Goal: Check status: Check status

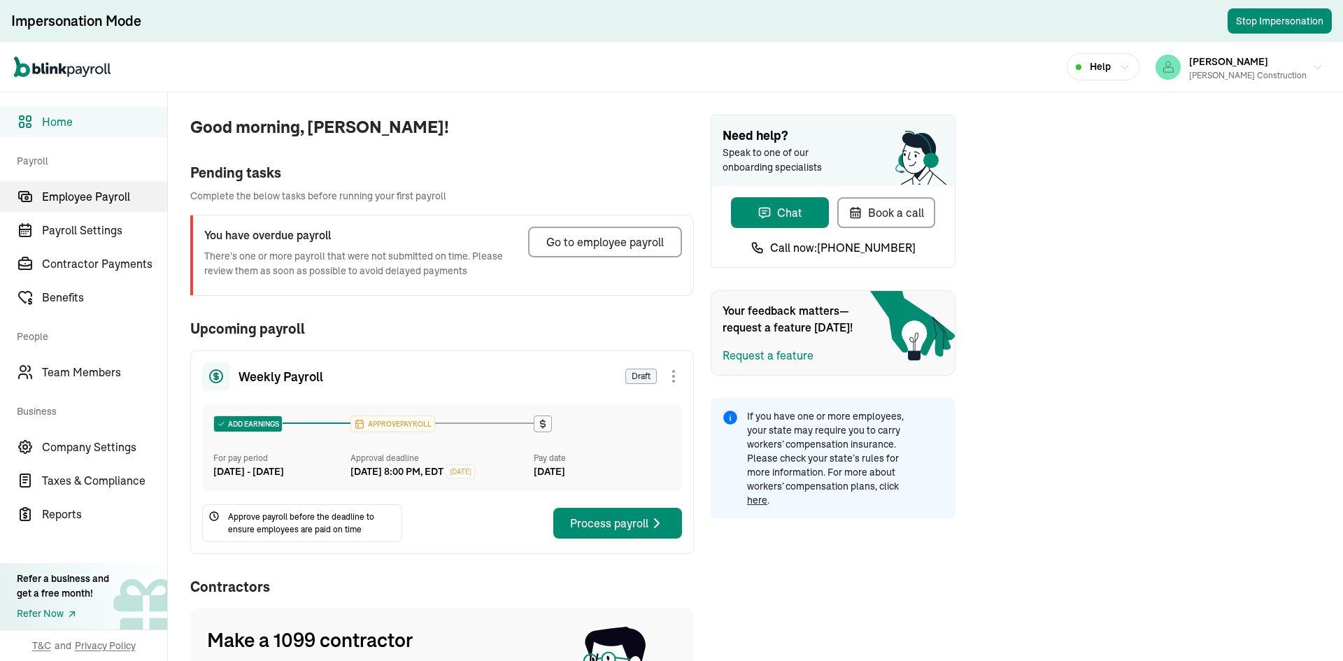
click at [108, 193] on span "Employee Payroll" at bounding box center [104, 196] width 125 height 17
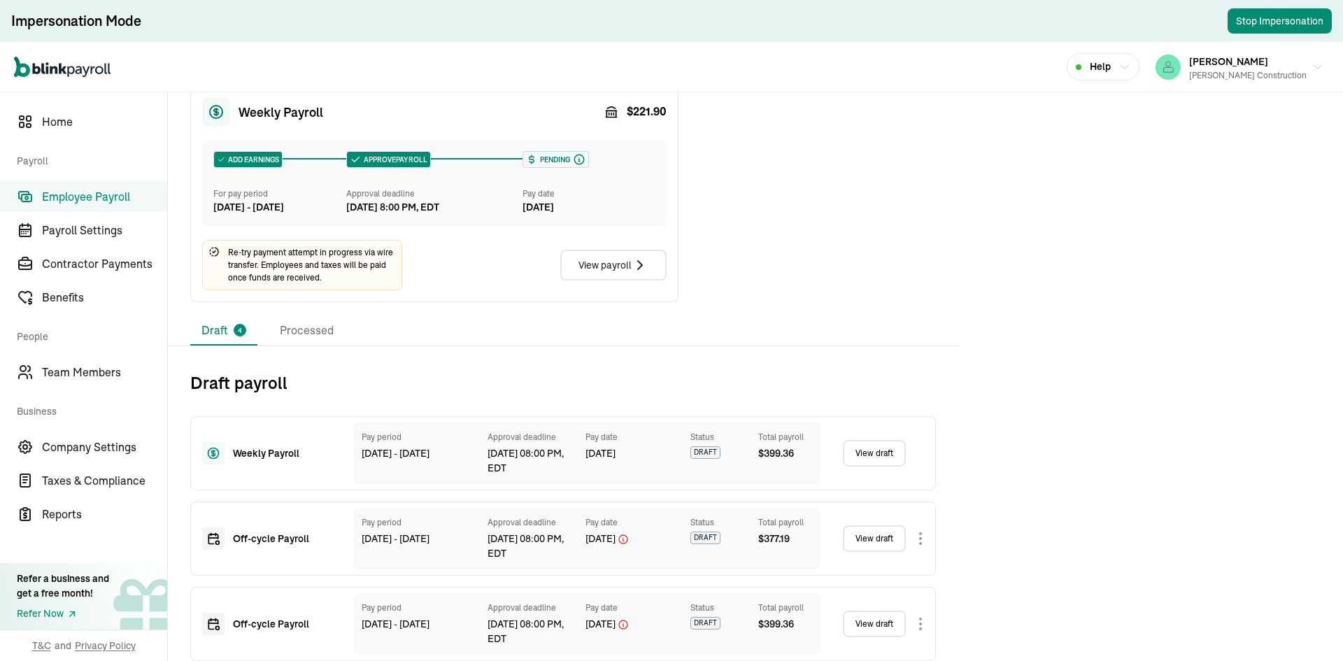
scroll to position [743, 0]
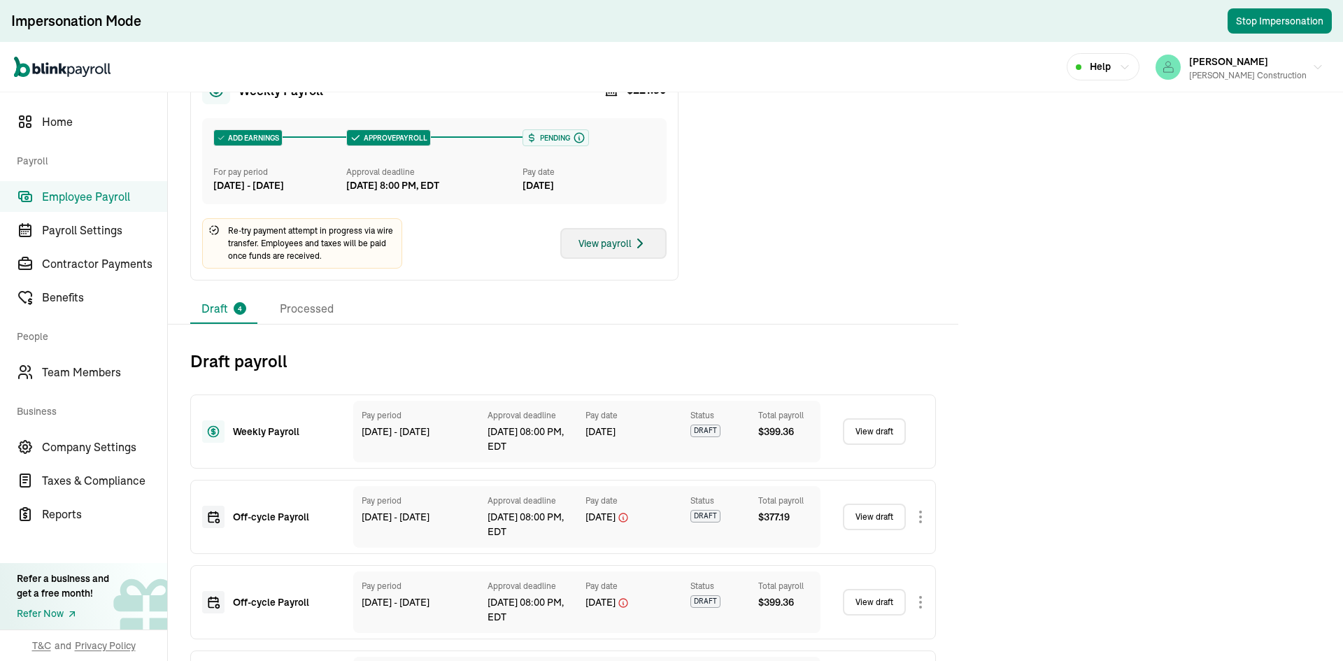
click at [641, 259] on button "View payroll" at bounding box center [613, 243] width 106 height 31
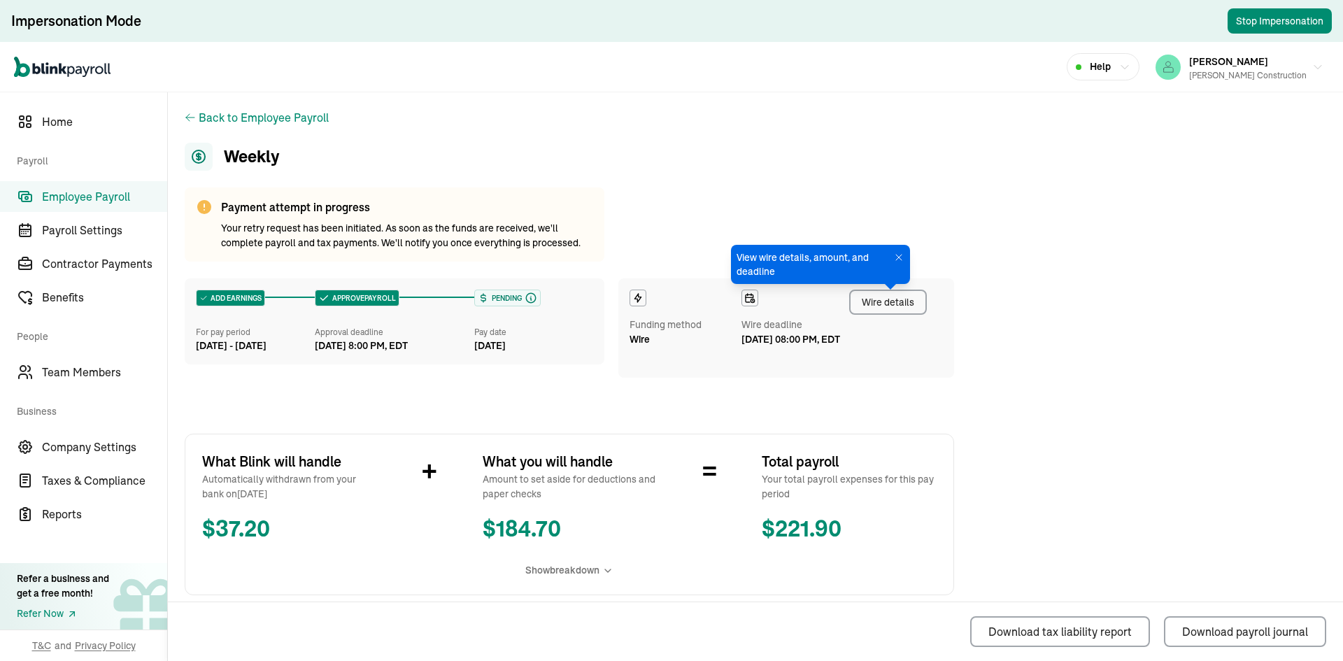
click at [867, 298] on div "Wire details" at bounding box center [888, 302] width 52 height 15
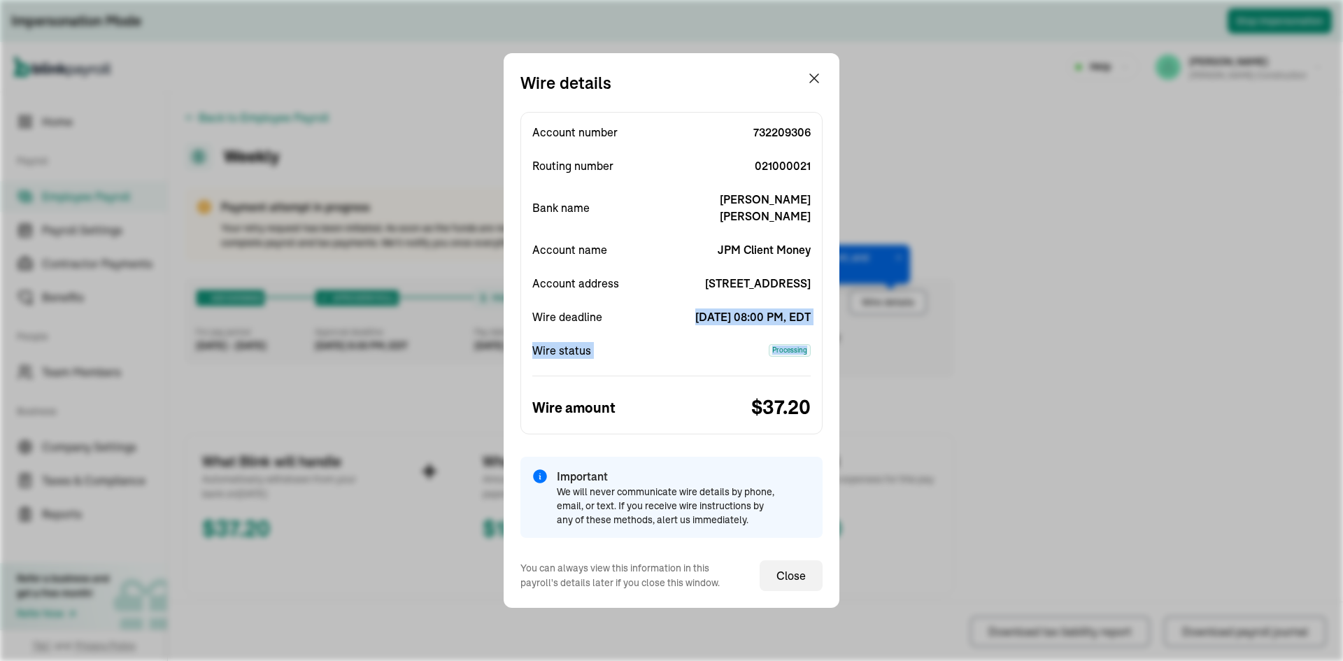
drag, startPoint x: 698, startPoint y: 305, endPoint x: 851, endPoint y: 358, distance: 162.2
click at [851, 358] on div "Wire details Account number [FINANCIAL_ID] Routing number [US_BANK_ROUTING_MICR…" at bounding box center [671, 330] width 1343 height 661
click at [769, 311] on span "[DATE] 08:00 PM, EDT" at bounding box center [741, 316] width 139 height 17
drag, startPoint x: 688, startPoint y: 311, endPoint x: 815, endPoint y: 314, distance: 126.7
click at [815, 314] on div "Account number [FINANCIAL_ID] Routing number [US_BANK_ROUTING_MICR] Bank name […" at bounding box center [671, 273] width 302 height 322
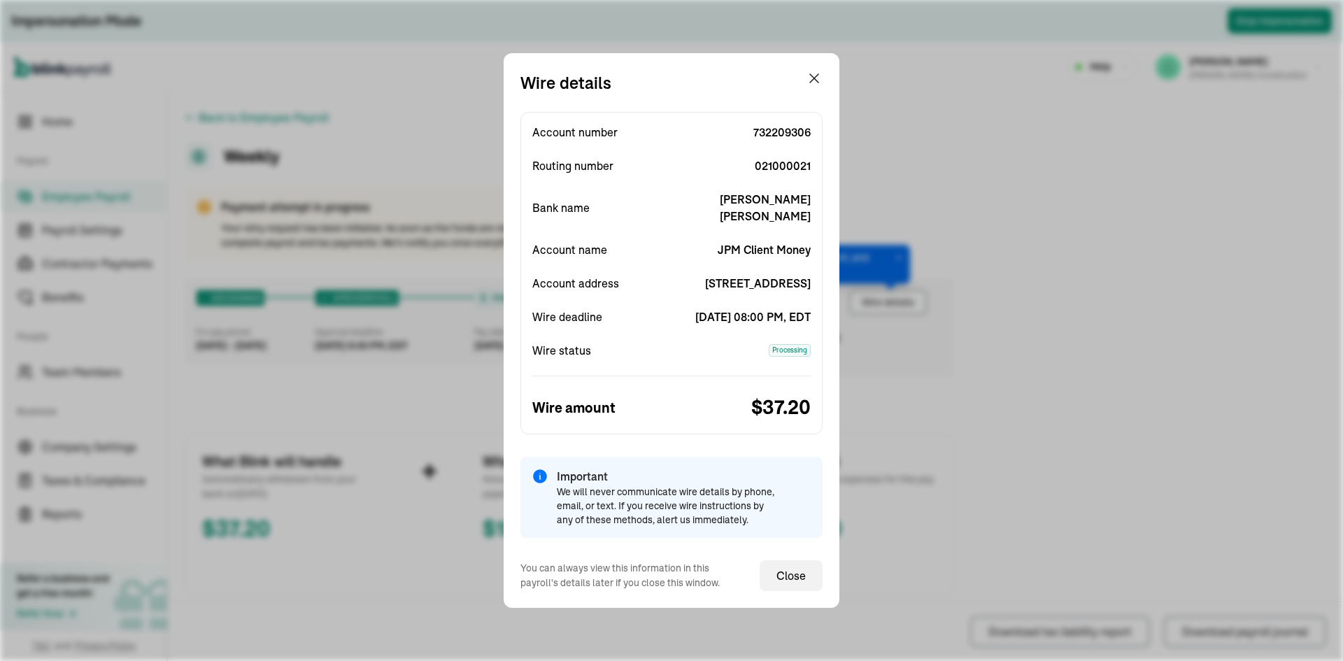
click at [773, 322] on span "[DATE] 08:00 PM, EDT" at bounding box center [741, 316] width 139 height 17
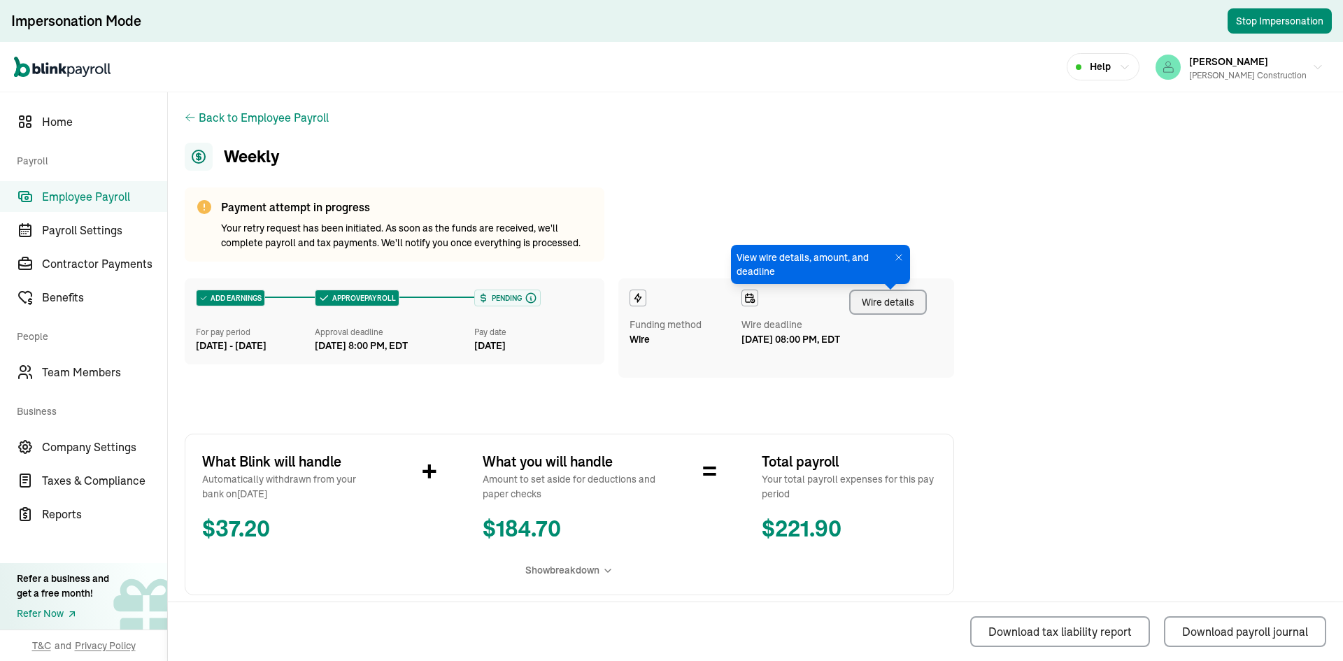
click at [888, 297] on div "Wire details" at bounding box center [888, 302] width 52 height 15
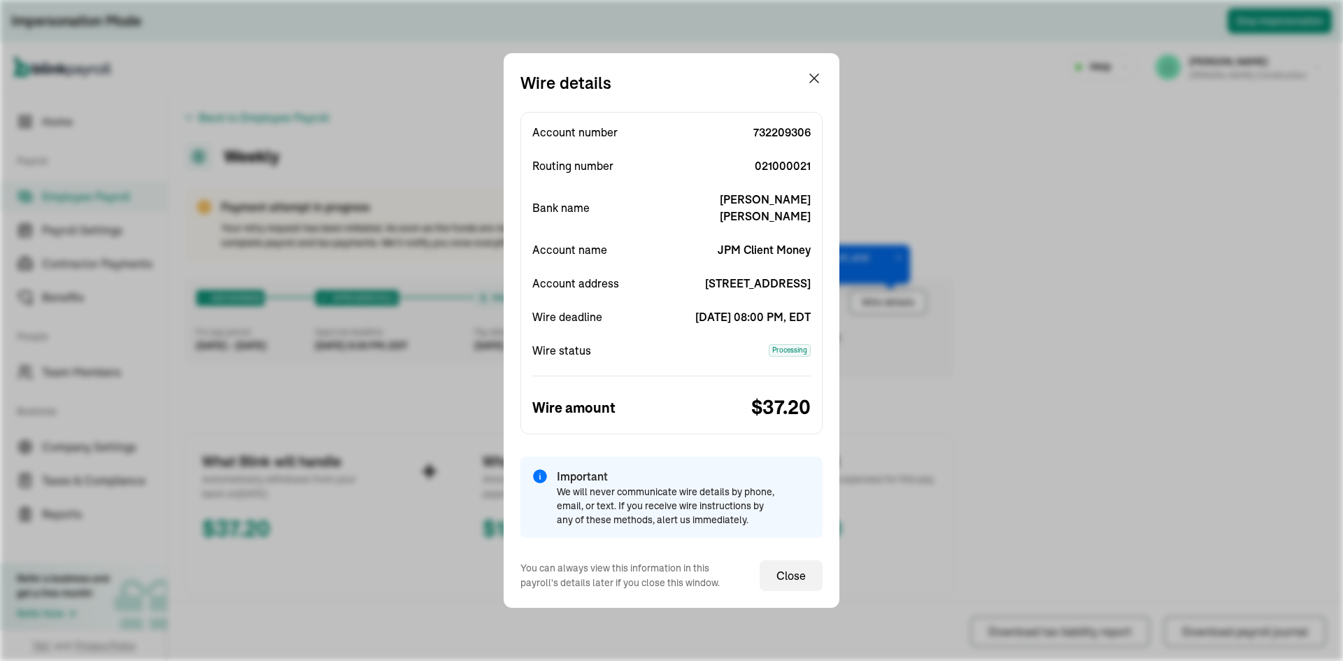
drag, startPoint x: 698, startPoint y: 309, endPoint x: 830, endPoint y: 328, distance: 133.6
click at [830, 328] on div "Wire details Account number [FINANCIAL_ID] Routing number [US_BANK_ROUTING_MICR…" at bounding box center [672, 330] width 336 height 555
click at [781, 336] on div "Account number [FINANCIAL_ID] Routing number [US_BANK_ROUTING_MICR] Bank name […" at bounding box center [671, 273] width 302 height 322
